Goal: Use online tool/utility: Utilize a website feature to perform a specific function

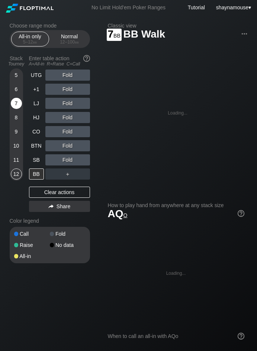
click at [17, 103] on div "7" at bounding box center [16, 103] width 11 height 11
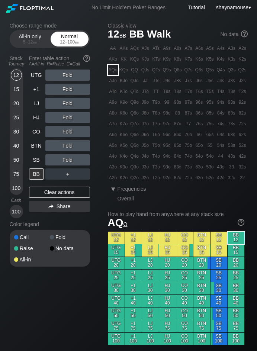
click at [73, 40] on div "12 – 100 bb" at bounding box center [69, 41] width 31 height 5
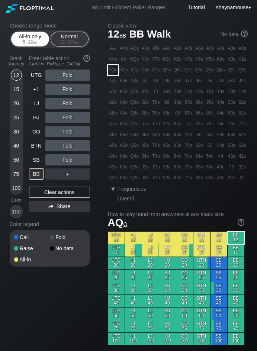
click at [33, 43] on span "bb" at bounding box center [35, 41] width 4 height 5
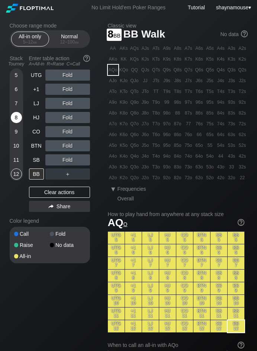
click at [16, 118] on div "8" at bounding box center [16, 117] width 11 height 11
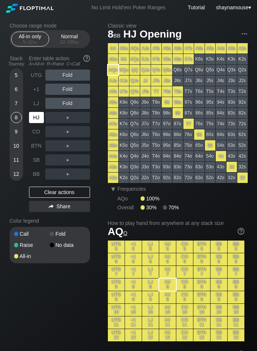
click at [34, 122] on div "HJ" at bounding box center [36, 117] width 15 height 11
